Goal: Complete application form

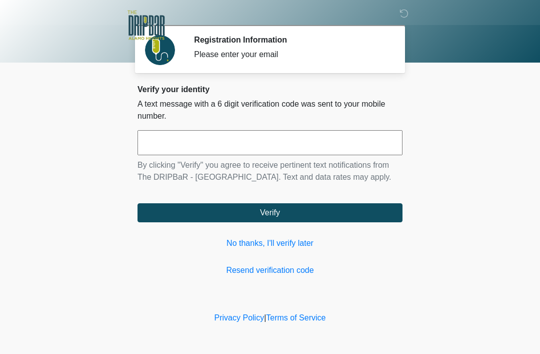
click at [341, 147] on input "text" at bounding box center [270, 142] width 265 height 25
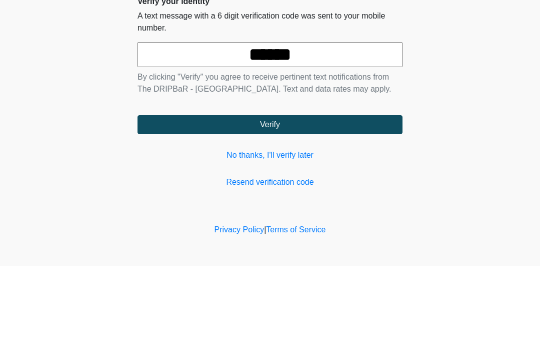
type input "******"
click at [380, 203] on button "Verify" at bounding box center [270, 212] width 265 height 19
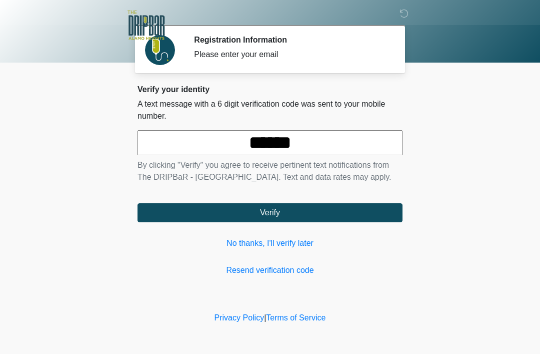
click at [347, 221] on button "Verify" at bounding box center [270, 212] width 265 height 19
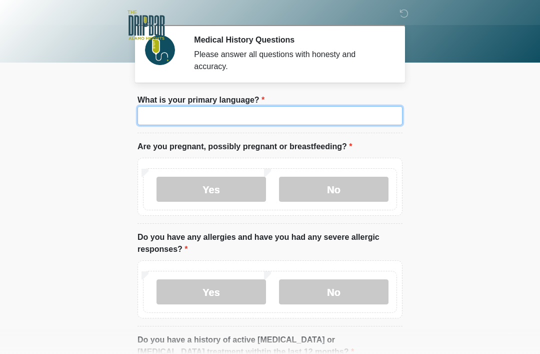
click at [159, 109] on input "What is your primary language?" at bounding box center [270, 115] width 265 height 19
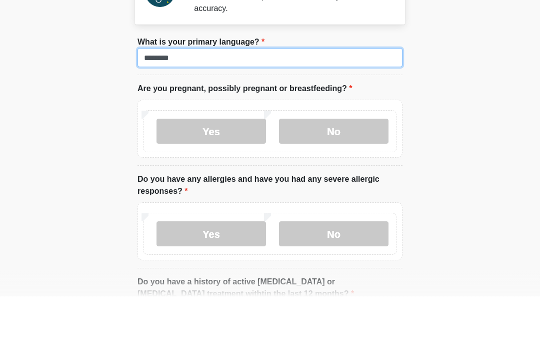
type input "*******"
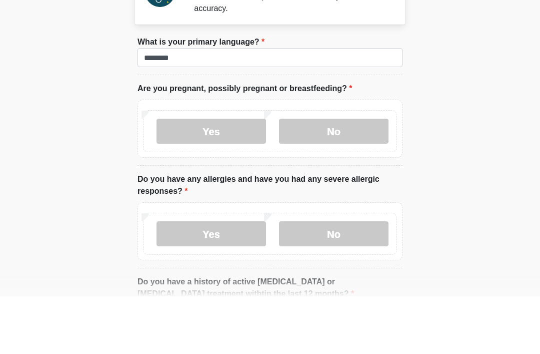
click at [309, 177] on label "No" at bounding box center [334, 189] width 110 height 25
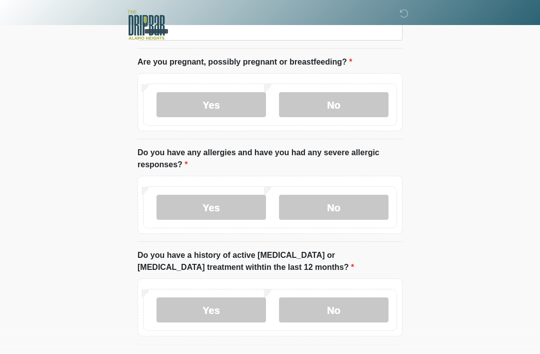
scroll to position [85, 0]
click at [369, 207] on label "No" at bounding box center [334, 207] width 110 height 25
click at [357, 313] on label "No" at bounding box center [334, 309] width 110 height 25
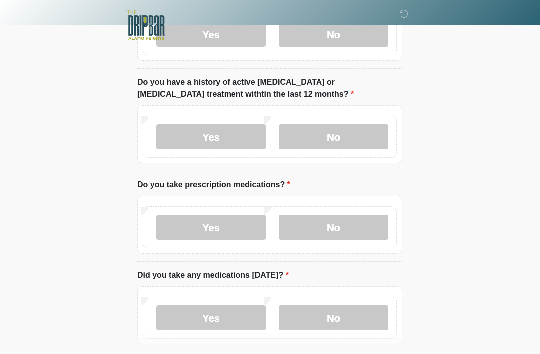
scroll to position [260, 0]
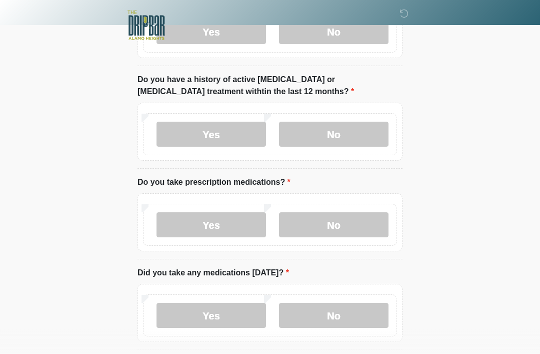
click at [223, 228] on label "Yes" at bounding box center [212, 224] width 110 height 25
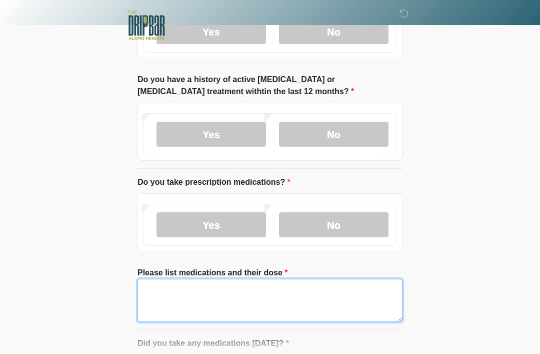
click at [337, 300] on textarea "Please list medications and their dose" at bounding box center [270, 300] width 265 height 43
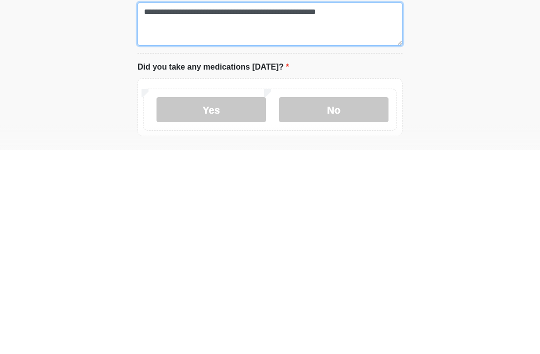
type textarea "**********"
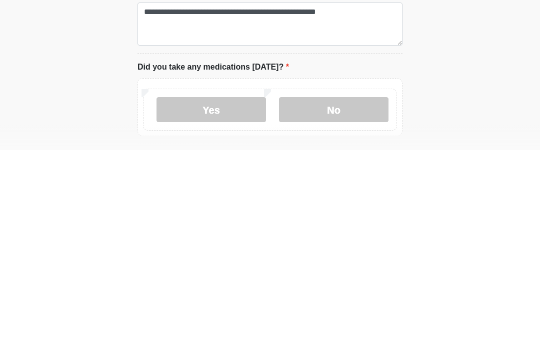
click at [219, 301] on label "Yes" at bounding box center [212, 313] width 110 height 25
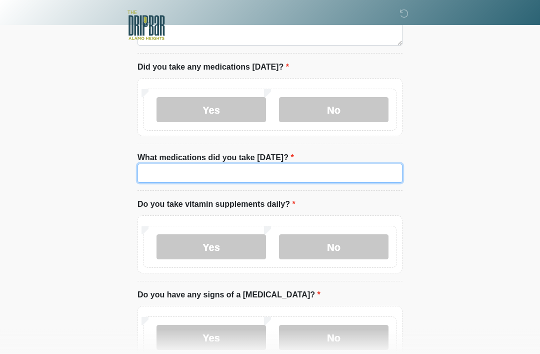
click at [308, 176] on input "What medications did you take [DATE]?" at bounding box center [270, 173] width 265 height 19
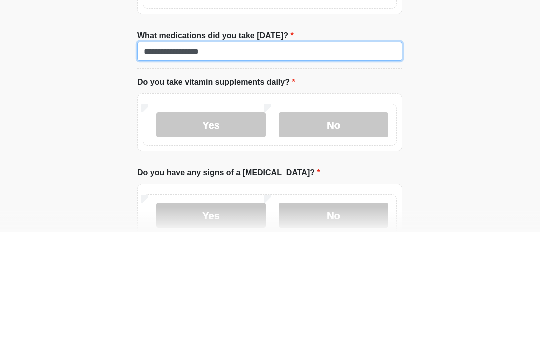
type input "**********"
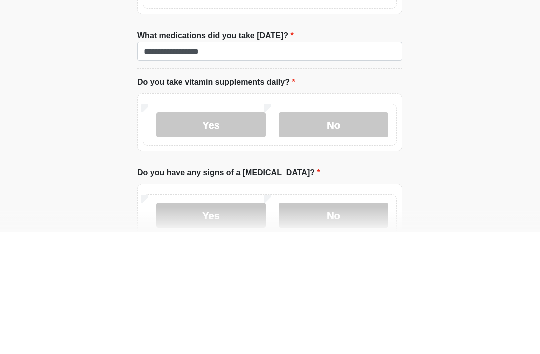
click at [333, 234] on label "No" at bounding box center [334, 246] width 110 height 25
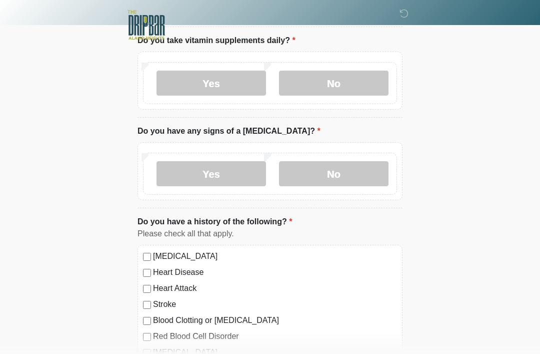
click at [344, 172] on label "No" at bounding box center [334, 174] width 110 height 25
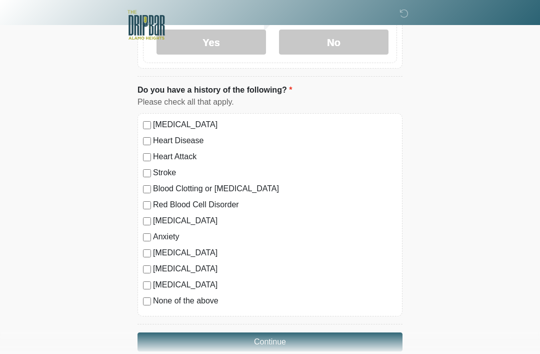
scroll to position [832, 0]
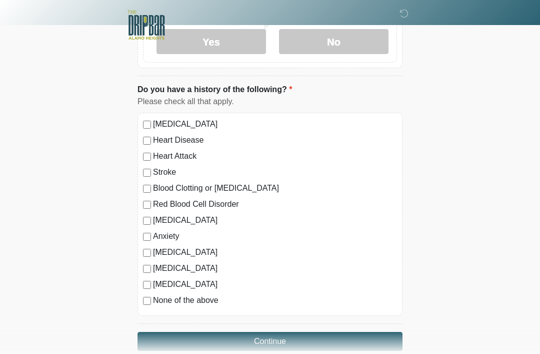
click at [280, 342] on button "Continue" at bounding box center [270, 341] width 265 height 19
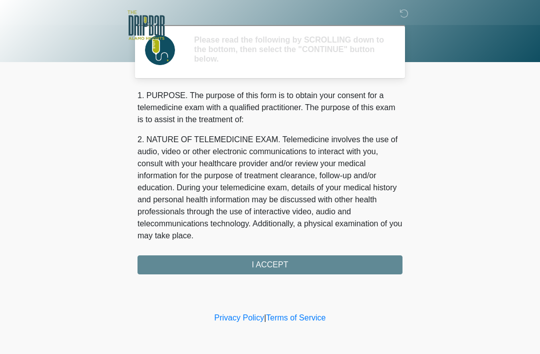
scroll to position [0, 0]
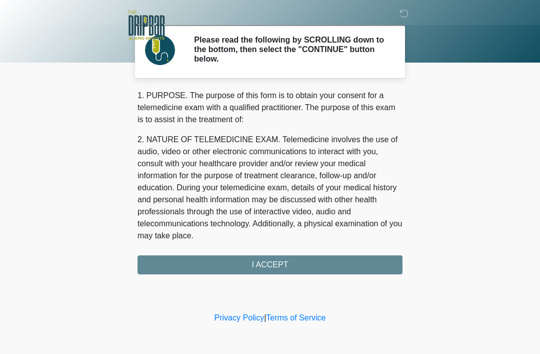
click at [309, 266] on div "1. PURPOSE. The purpose of this form is to obtain your consent for a telemedici…" at bounding box center [270, 182] width 265 height 185
click at [288, 260] on div "1. PURPOSE. The purpose of this form is to obtain your consent for a telemedici…" at bounding box center [270, 182] width 265 height 185
click at [275, 265] on div "1. PURPOSE. The purpose of this form is to obtain your consent for a telemedici…" at bounding box center [270, 182] width 265 height 185
click at [276, 262] on div "1. PURPOSE. The purpose of this form is to obtain your consent for a telemedici…" at bounding box center [270, 182] width 265 height 185
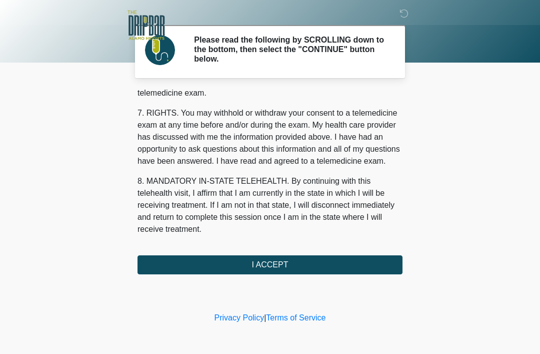
scroll to position [439, 0]
click at [310, 266] on button "I ACCEPT" at bounding box center [270, 264] width 265 height 19
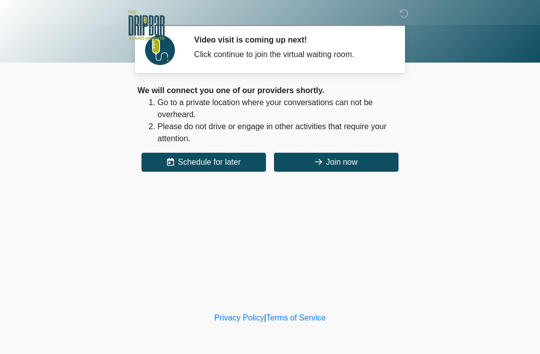
click at [346, 164] on button "Join now" at bounding box center [336, 162] width 125 height 19
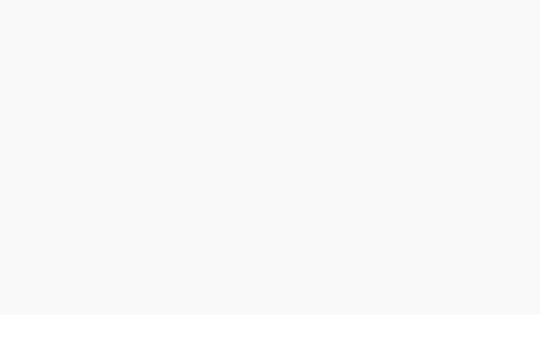
scroll to position [3, 0]
